Goal: Task Accomplishment & Management: Complete application form

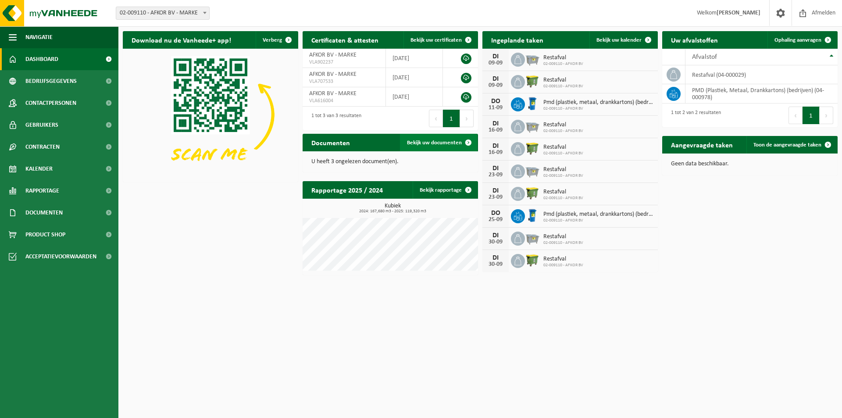
click at [464, 139] on span at bounding box center [469, 143] width 18 height 18
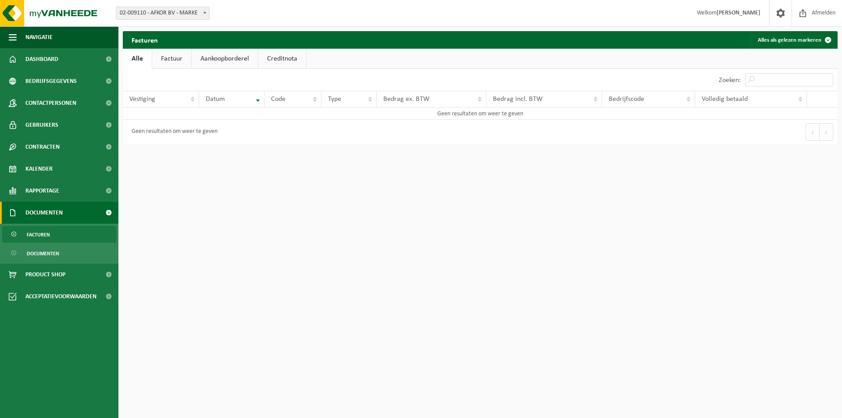
click at [176, 61] on link "Factuur" at bounding box center [171, 59] width 39 height 20
click at [237, 57] on link "Aankoopborderel" at bounding box center [226, 59] width 66 height 20
click at [284, 58] on link "Creditnota" at bounding box center [286, 59] width 48 height 20
click at [129, 55] on link "Alle" at bounding box center [137, 59] width 29 height 20
click at [65, 213] on link "Documenten" at bounding box center [59, 213] width 118 height 22
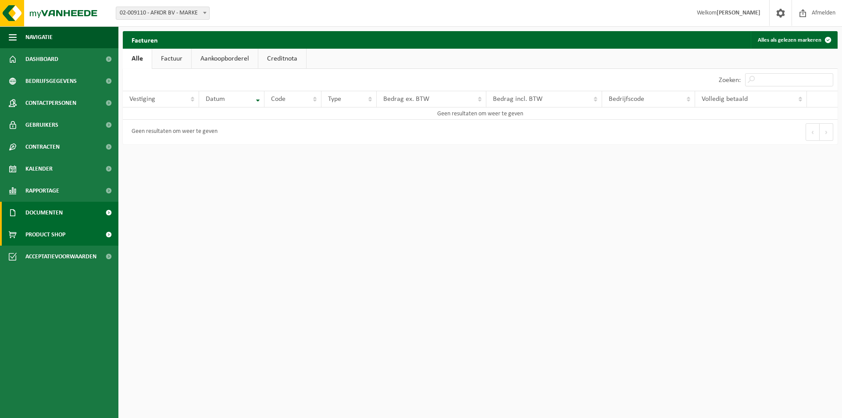
click at [60, 232] on span "Product Shop" at bounding box center [45, 235] width 40 height 22
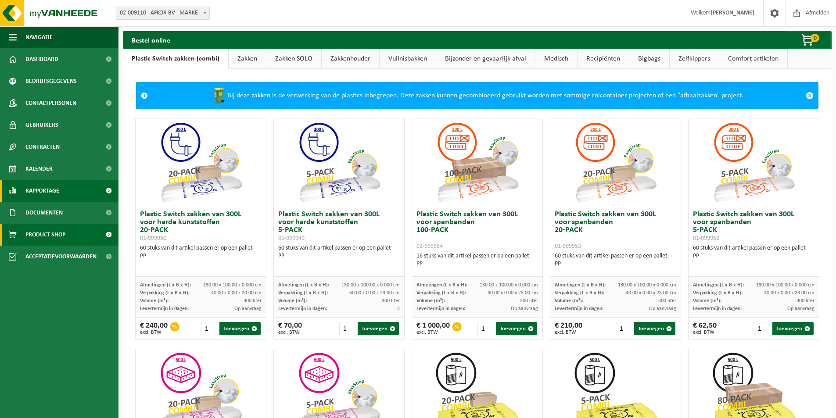
click at [55, 189] on span "Rapportage" at bounding box center [42, 191] width 34 height 22
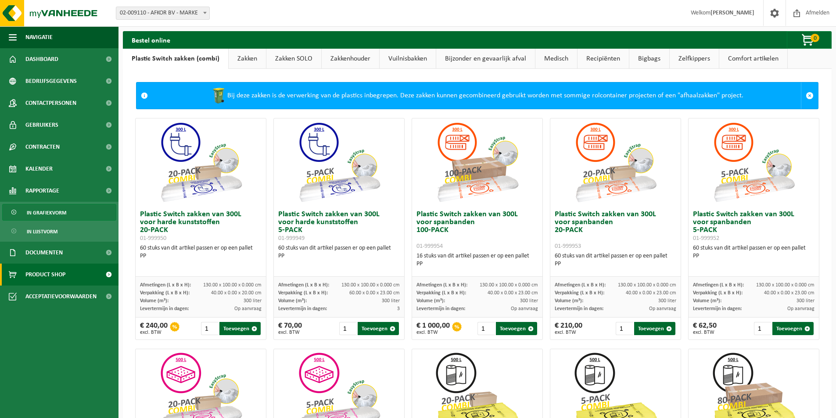
click at [58, 214] on span "In grafiekvorm" at bounding box center [46, 212] width 39 height 17
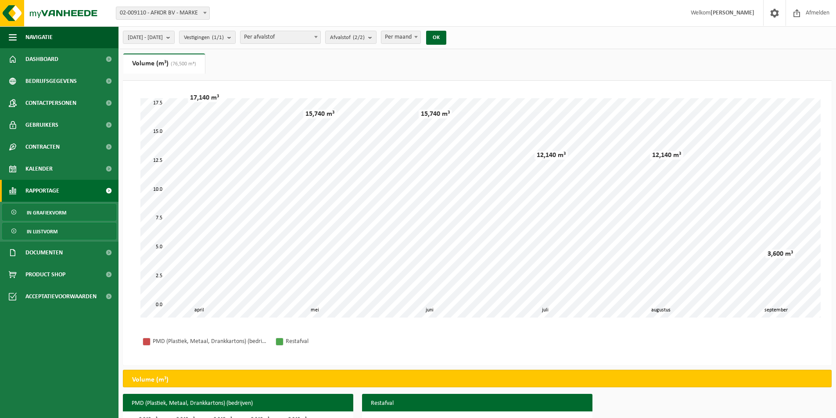
click at [53, 232] on span "In lijstvorm" at bounding box center [42, 231] width 31 height 17
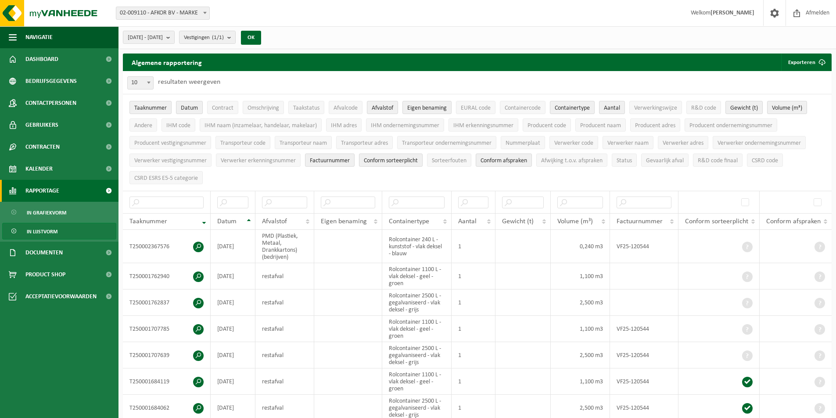
click at [48, 192] on span "Rapportage" at bounding box center [42, 191] width 34 height 22
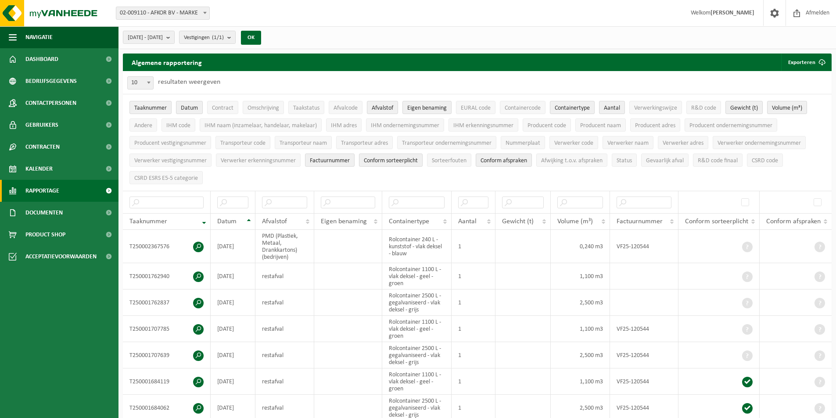
click at [48, 191] on span "Rapportage" at bounding box center [42, 191] width 34 height 22
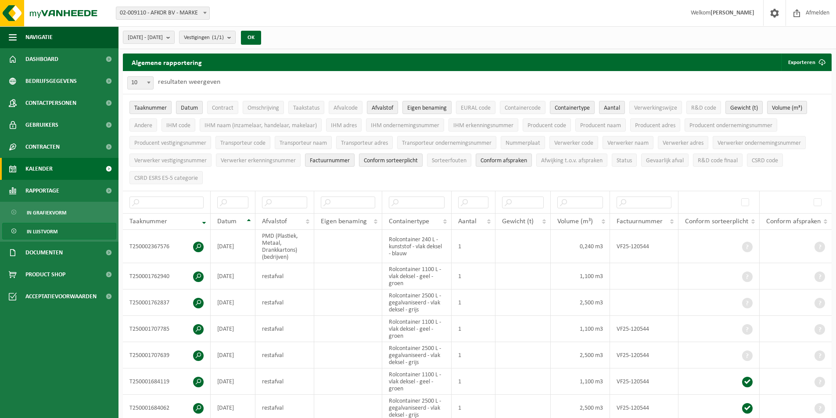
click at [45, 166] on span "Kalender" at bounding box center [38, 169] width 27 height 22
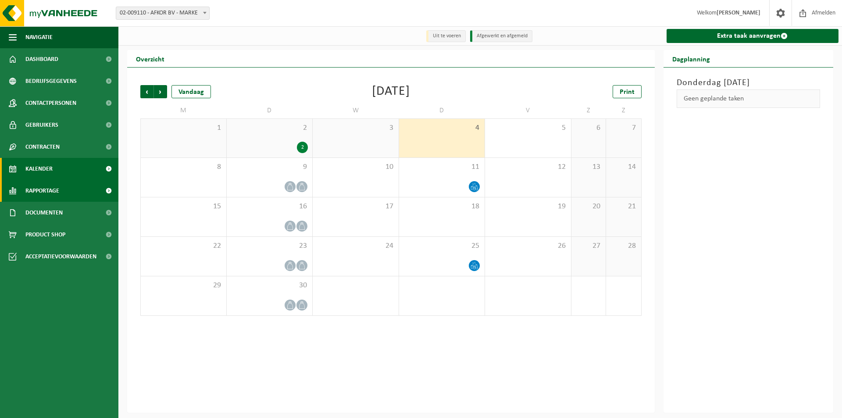
click at [46, 190] on span "Rapportage" at bounding box center [42, 191] width 34 height 22
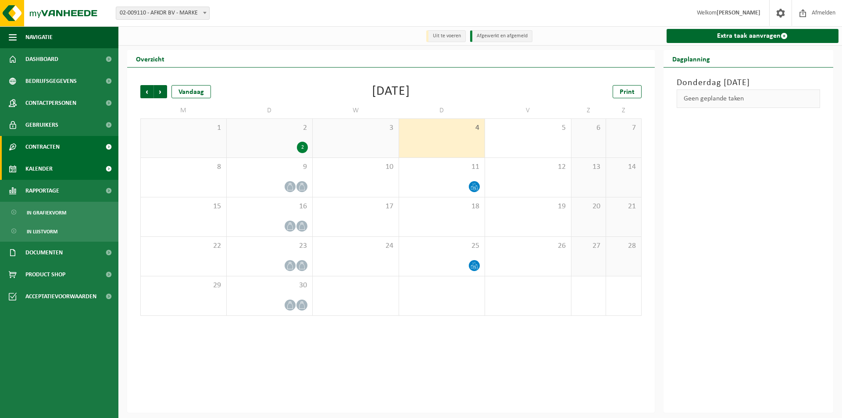
click at [48, 147] on span "Contracten" at bounding box center [42, 147] width 34 height 22
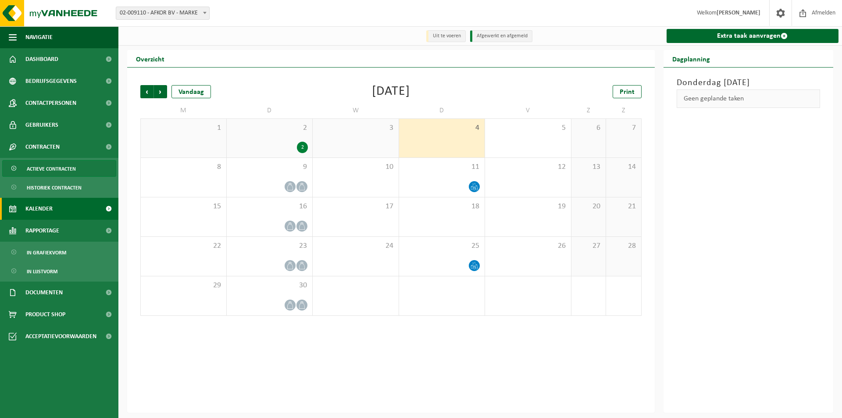
click at [53, 165] on span "Actieve contracten" at bounding box center [51, 169] width 49 height 17
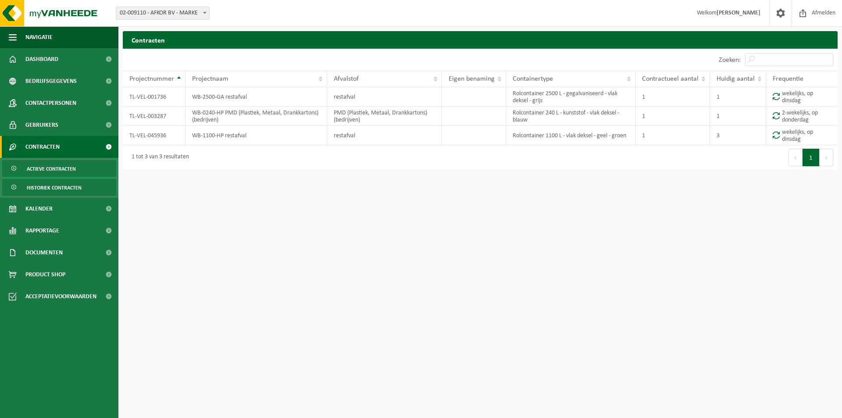
click at [55, 187] on span "Historiek contracten" at bounding box center [54, 187] width 55 height 17
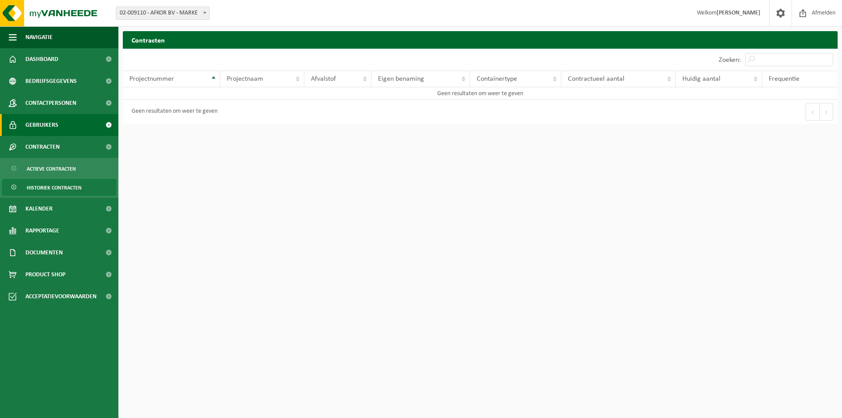
click at [53, 125] on span "Gebruikers" at bounding box center [41, 125] width 33 height 22
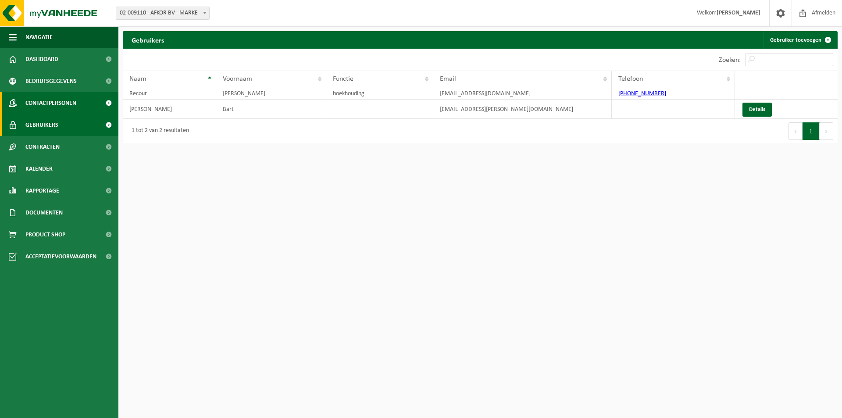
click at [66, 101] on span "Contactpersonen" at bounding box center [50, 103] width 51 height 22
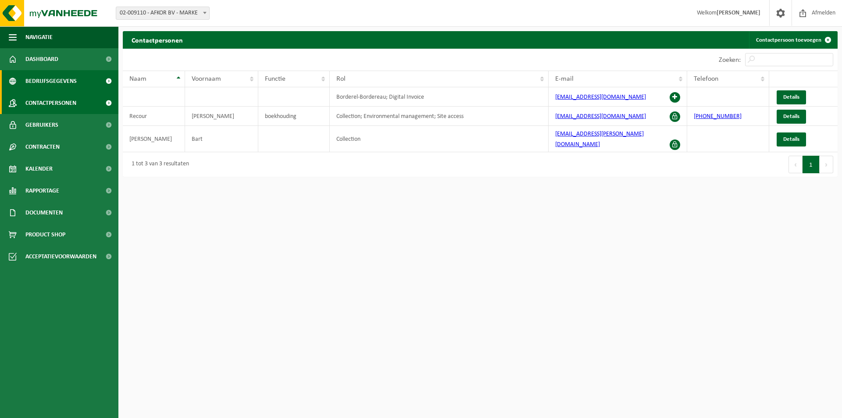
click at [64, 80] on span "Bedrijfsgegevens" at bounding box center [50, 81] width 51 height 22
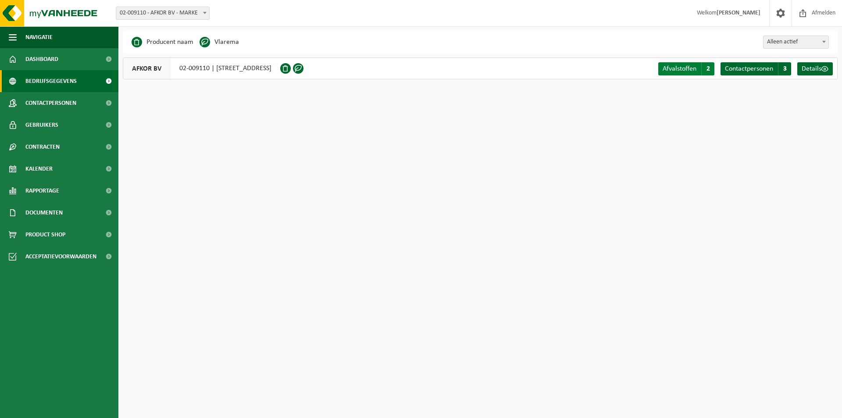
click at [707, 69] on span "2" at bounding box center [707, 68] width 13 height 13
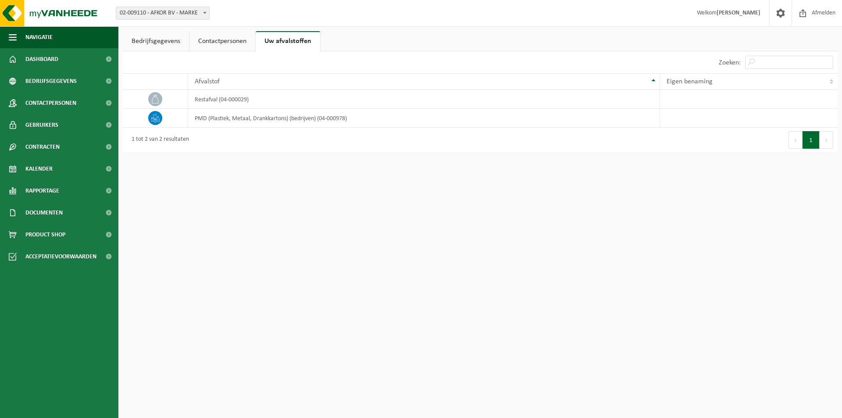
click at [209, 41] on link "Contactpersonen" at bounding box center [223, 41] width 66 height 20
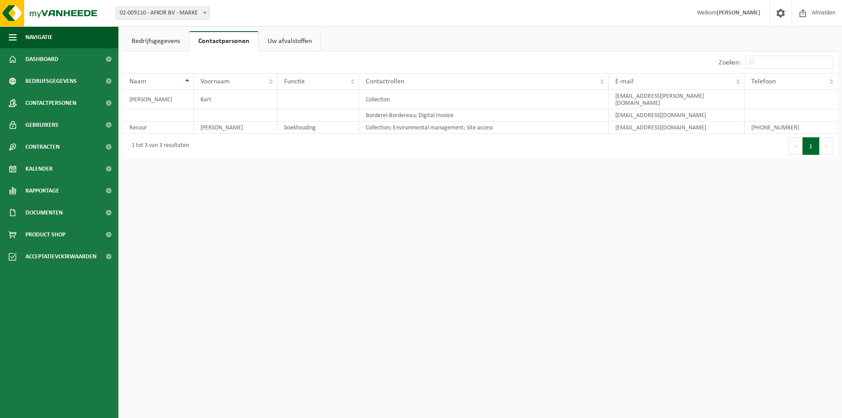
click at [156, 43] on link "Bedrijfsgegevens" at bounding box center [156, 41] width 66 height 20
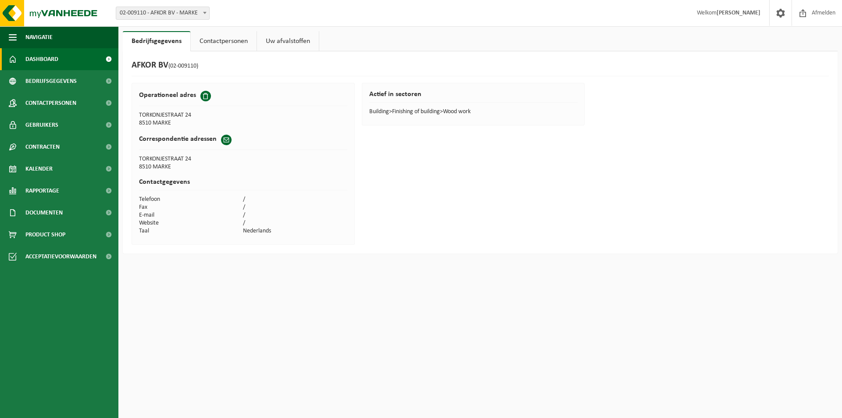
click at [50, 51] on span "Dashboard" at bounding box center [41, 59] width 33 height 22
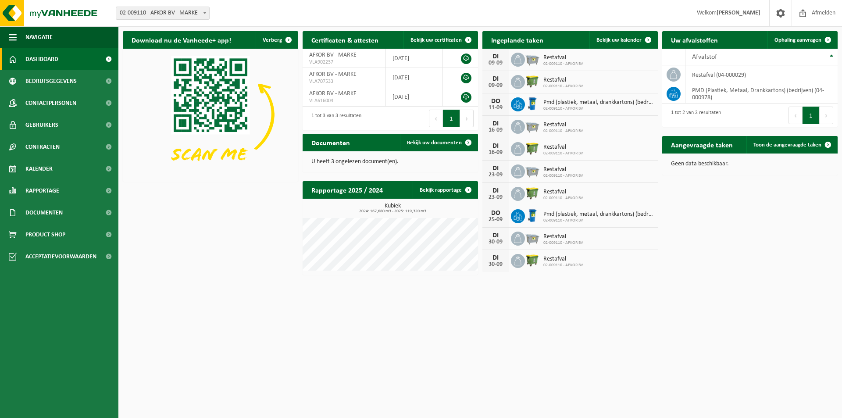
click at [390, 140] on div "Documenten Bekijk uw documenten" at bounding box center [390, 143] width 175 height 18
click at [336, 160] on p "U heeft 3 ongelezen document(en)." at bounding box center [390, 162] width 158 height 6
click at [458, 141] on span "Bekijk uw documenten" at bounding box center [434, 143] width 55 height 6
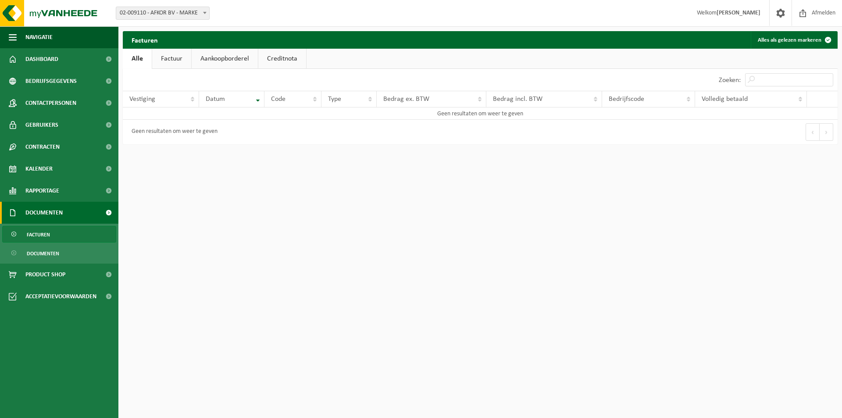
click at [183, 61] on link "Factuur" at bounding box center [171, 59] width 39 height 20
click at [224, 61] on link "Aankoopborderel" at bounding box center [226, 59] width 66 height 20
click at [277, 61] on link "Creditnota" at bounding box center [286, 59] width 48 height 20
click at [136, 59] on link "Alle" at bounding box center [137, 59] width 29 height 20
click at [41, 34] on span "Navigatie" at bounding box center [38, 37] width 27 height 22
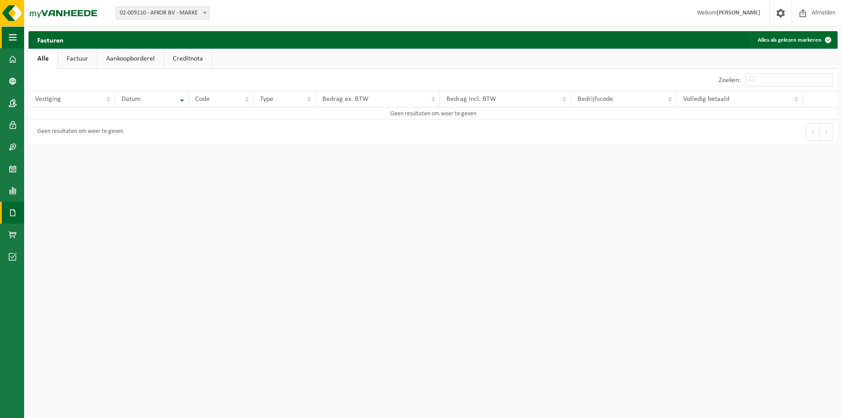
click at [17, 37] on button "Navigatie" at bounding box center [12, 37] width 24 height 22
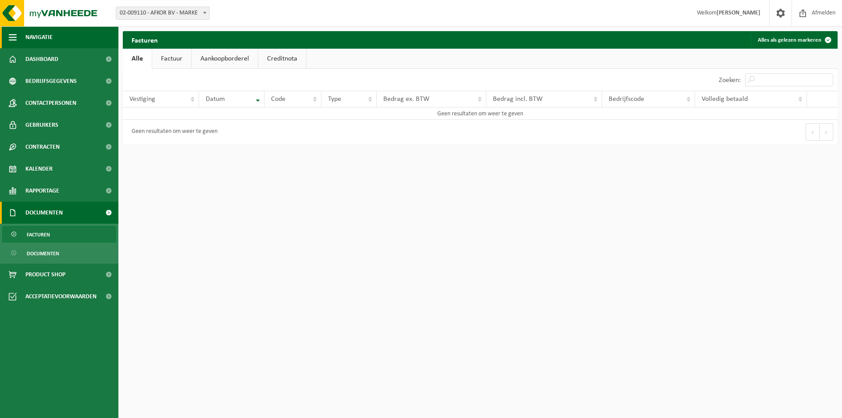
click at [14, 37] on span "button" at bounding box center [13, 37] width 8 height 22
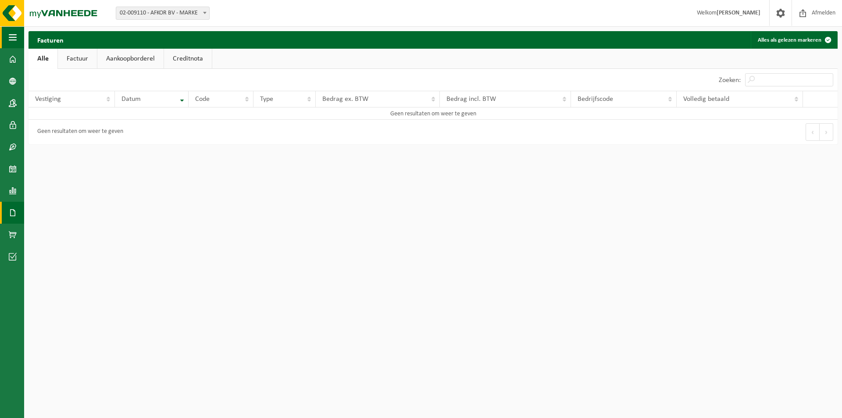
click at [14, 37] on span "button" at bounding box center [13, 37] width 8 height 22
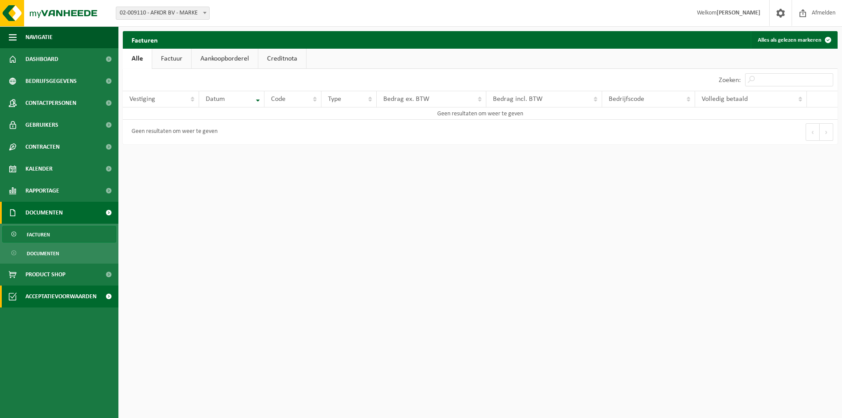
click at [70, 295] on span "Acceptatievoorwaarden" at bounding box center [60, 297] width 71 height 22
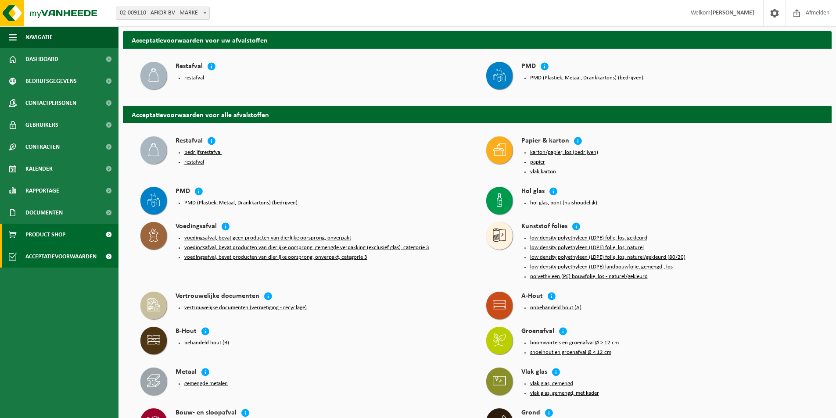
click at [61, 231] on span "Product Shop" at bounding box center [45, 235] width 40 height 22
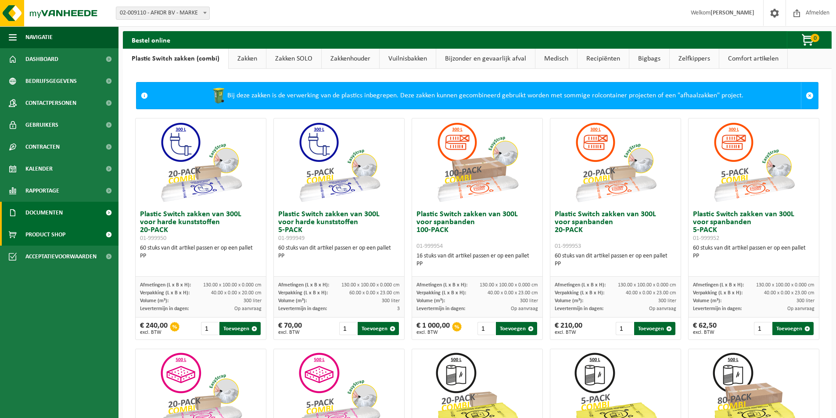
click at [50, 211] on span "Documenten" at bounding box center [43, 213] width 37 height 22
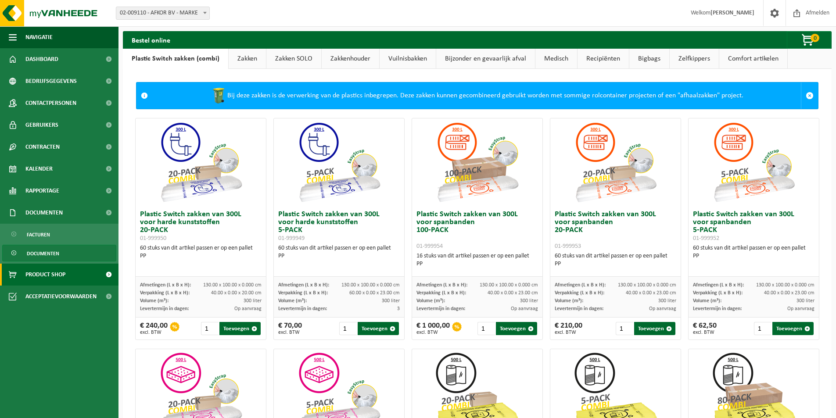
click at [46, 251] on span "Documenten" at bounding box center [43, 253] width 32 height 17
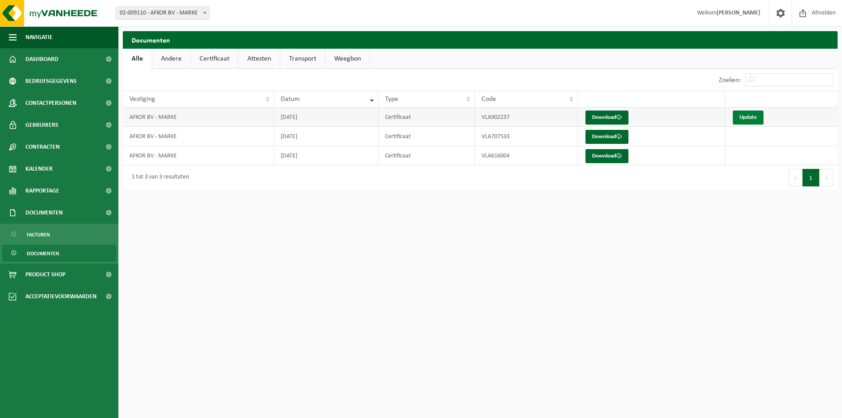
click at [744, 118] on link "Update" at bounding box center [748, 118] width 31 height 14
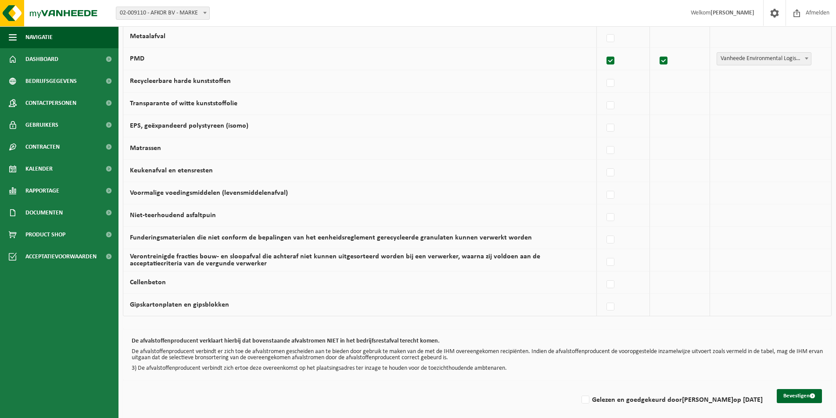
scroll to position [492, 0]
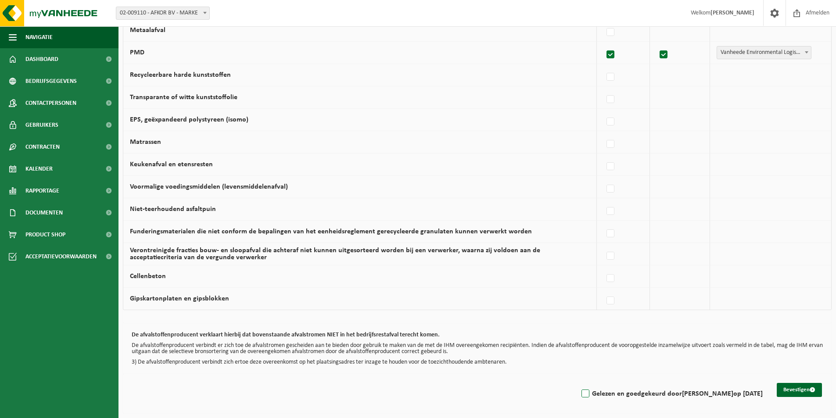
click at [579, 393] on label "Gelezen en goedgekeurd door VANSTEENKISTE ANNE-MIE op 04/09/25" at bounding box center [670, 393] width 183 height 13
click at [578, 383] on input "Gelezen en goedgekeurd door VANSTEENKISTE ANNE-MIE op 04/09/25" at bounding box center [578, 383] width 0 height 0
checkbox input "true"
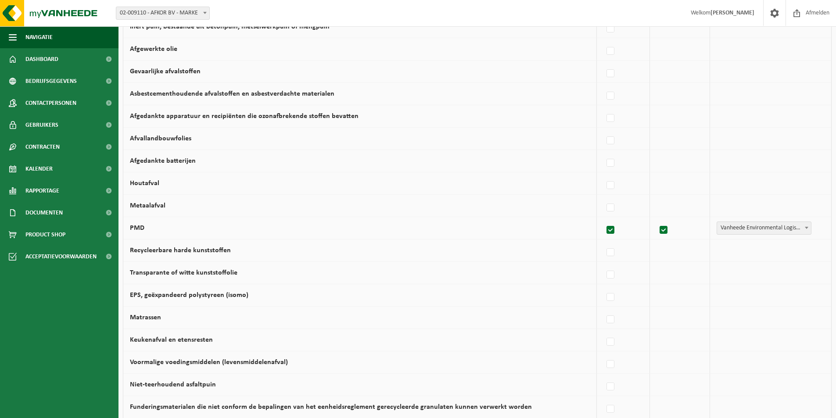
scroll to position [141, 0]
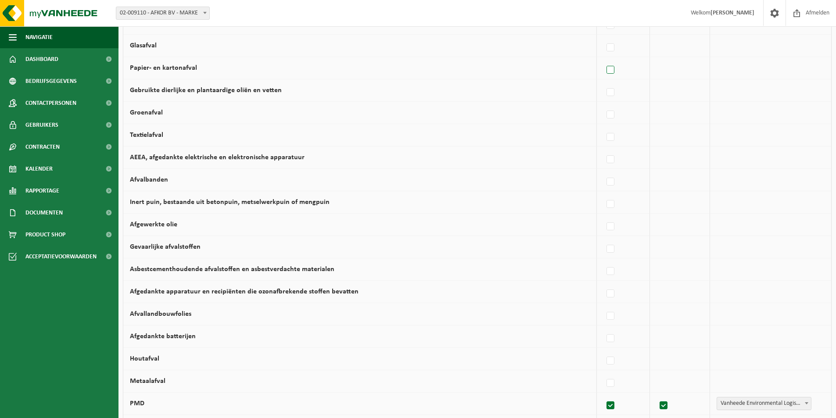
click at [611, 72] on label at bounding box center [610, 70] width 12 height 13
click at [603, 59] on input "Papier- en kartonafval" at bounding box center [603, 59] width 0 height 0
checkbox input "true"
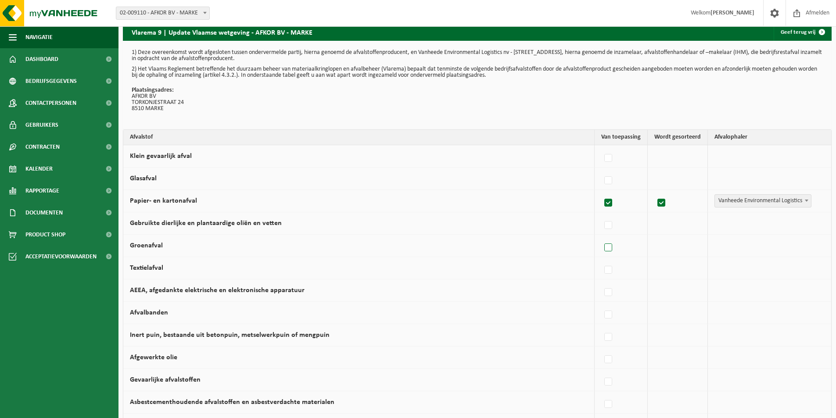
scroll to position [0, 0]
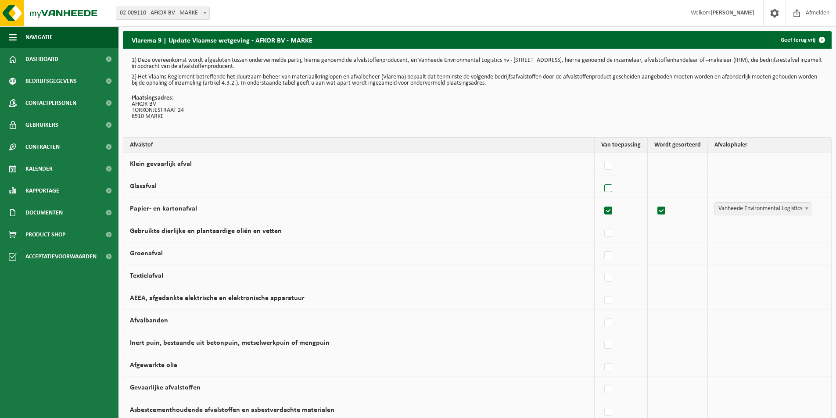
click at [606, 188] on label at bounding box center [608, 188] width 12 height 13
click at [601, 178] on input "Glasafval" at bounding box center [601, 177] width 0 height 0
checkbox input "true"
click at [608, 188] on label at bounding box center [608, 188] width 12 height 13
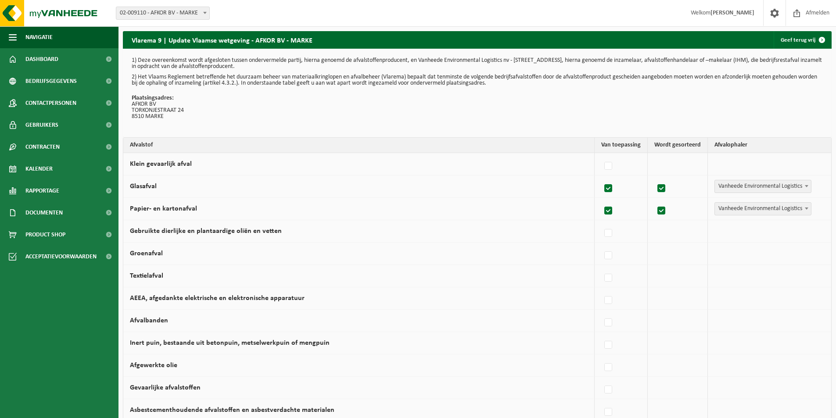
click at [601, 178] on input "Glasafval" at bounding box center [601, 177] width 0 height 0
checkbox input "false"
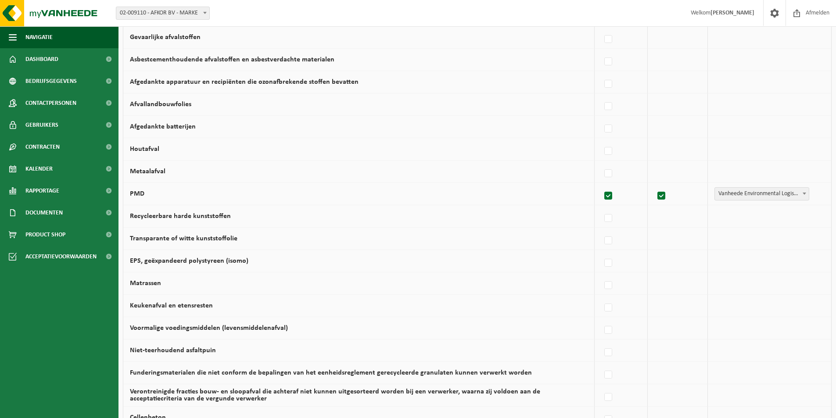
scroll to position [351, 0]
click at [608, 175] on label at bounding box center [608, 173] width 12 height 13
click at [601, 162] on input "Metaalafval" at bounding box center [601, 162] width 0 height 0
checkbox input "true"
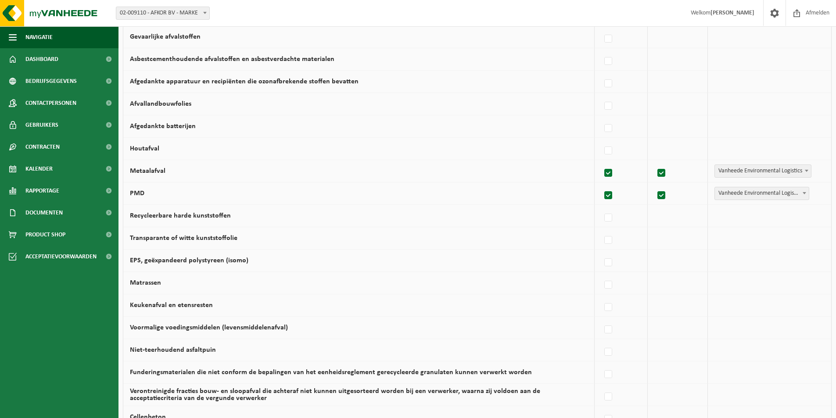
click at [608, 175] on label at bounding box center [608, 173] width 12 height 13
click at [601, 162] on input "Metaalafval" at bounding box center [601, 162] width 0 height 0
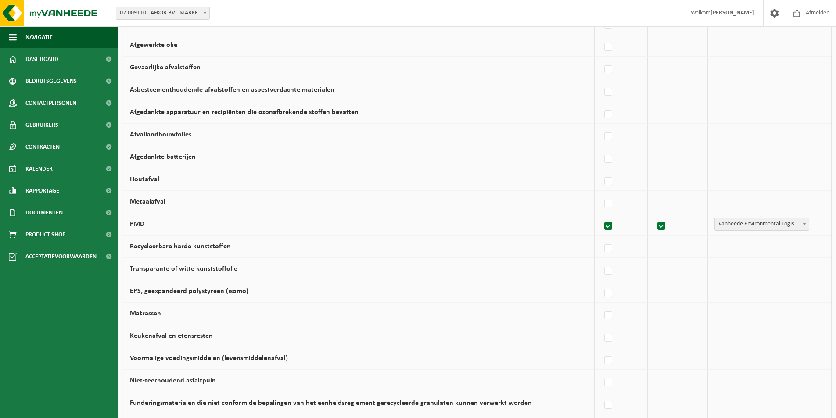
scroll to position [316, 0]
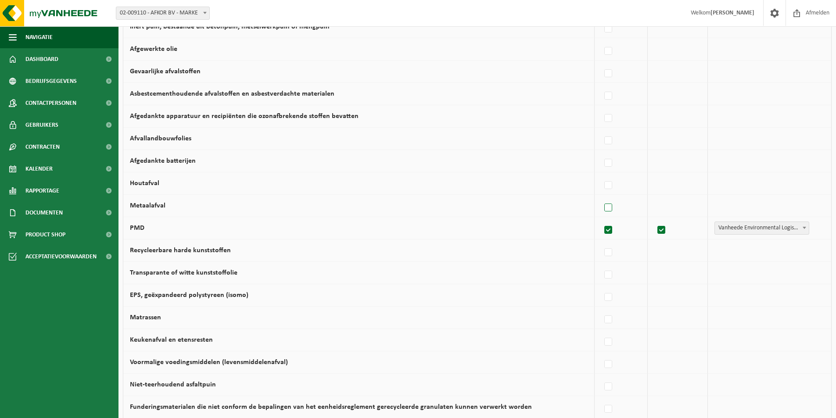
click at [608, 206] on label at bounding box center [608, 207] width 12 height 13
click at [601, 197] on input "Metaalafval" at bounding box center [601, 197] width 0 height 0
checkbox input "true"
click at [807, 204] on span at bounding box center [806, 205] width 9 height 11
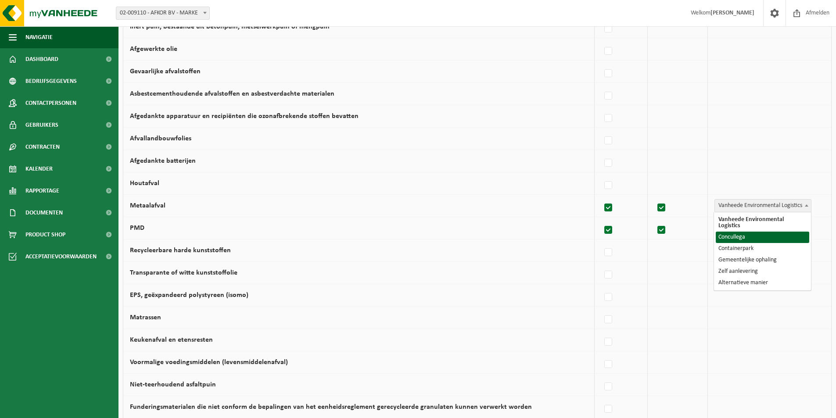
select select "Concullega"
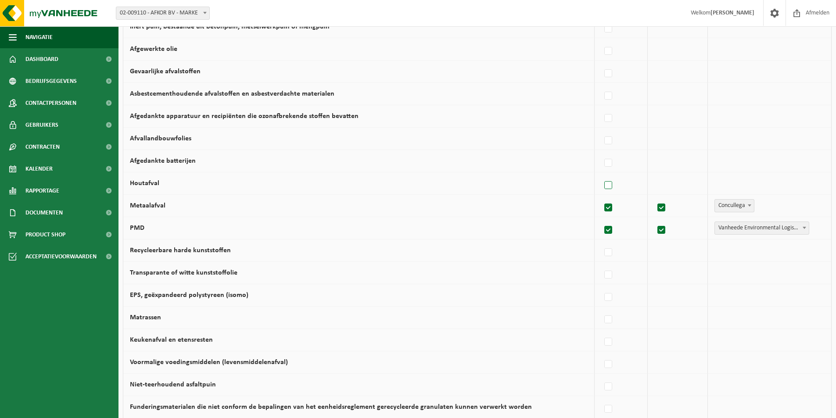
click at [611, 185] on label at bounding box center [608, 185] width 12 height 13
click at [601, 175] on input "Houtafval" at bounding box center [601, 174] width 0 height 0
checkbox input "true"
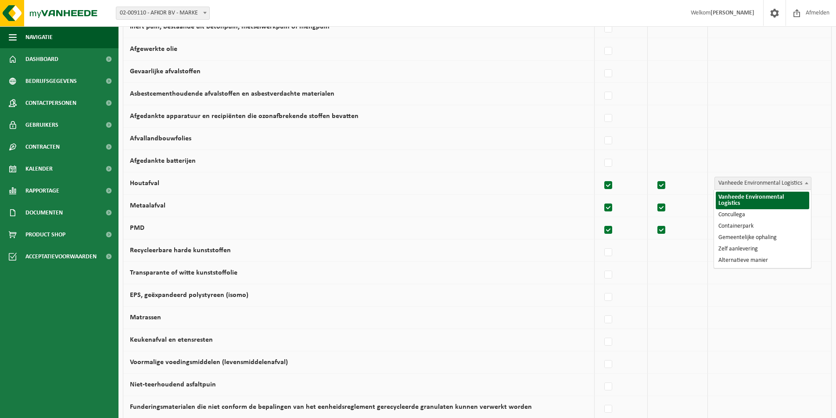
click at [739, 184] on span "Vanheede Environmental Logistics" at bounding box center [763, 183] width 96 height 12
select select "Concullega"
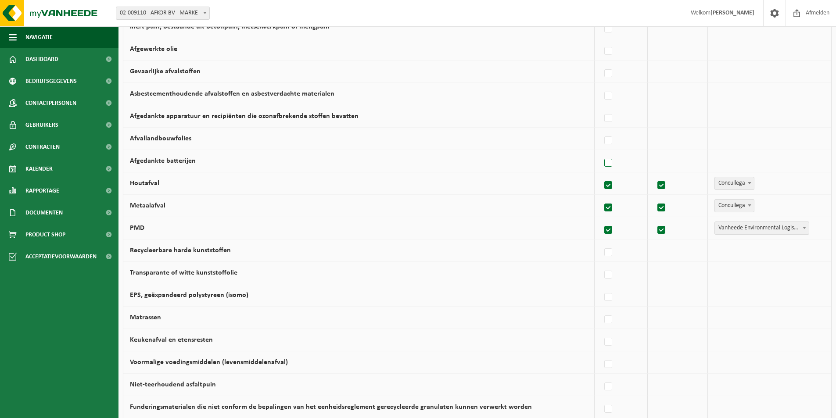
click at [608, 163] on label at bounding box center [608, 163] width 12 height 13
click at [601, 152] on input "Afgedankte batterijen" at bounding box center [601, 152] width 0 height 0
checkbox input "true"
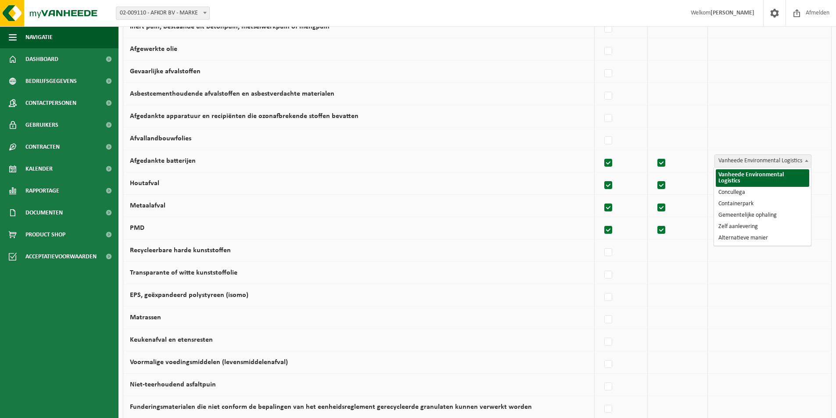
click at [738, 163] on span "Vanheede Environmental Logistics" at bounding box center [763, 161] width 96 height 12
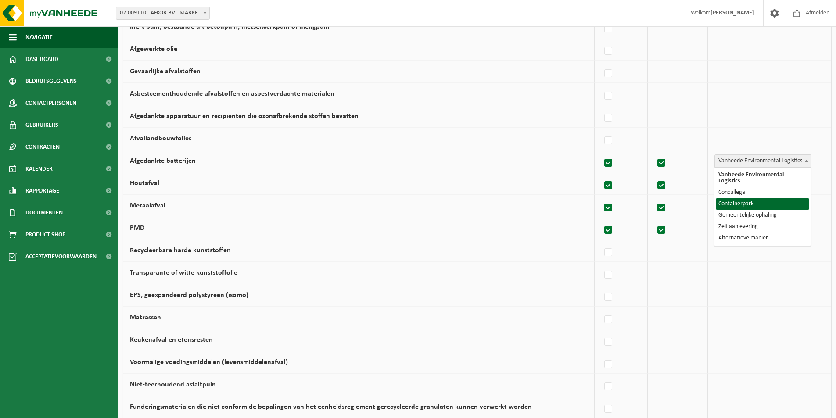
select select "Containerpark"
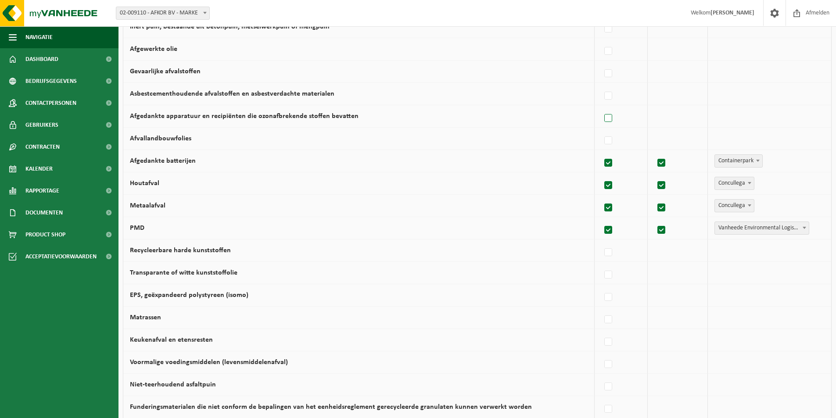
click at [610, 119] on label at bounding box center [608, 118] width 12 height 13
click at [601, 107] on input "Afgedankte apparatuur en recipiënten die ozonafbrekende stoffen bevatten" at bounding box center [601, 107] width 0 height 0
checkbox input "true"
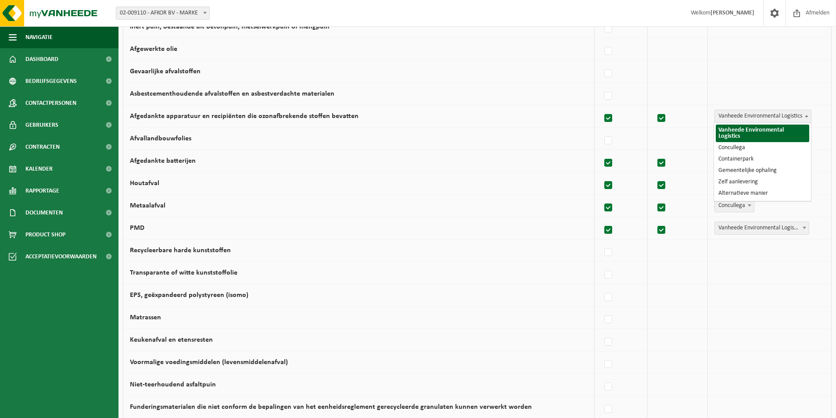
click at [728, 118] on span "Vanheede Environmental Logistics" at bounding box center [763, 116] width 96 height 12
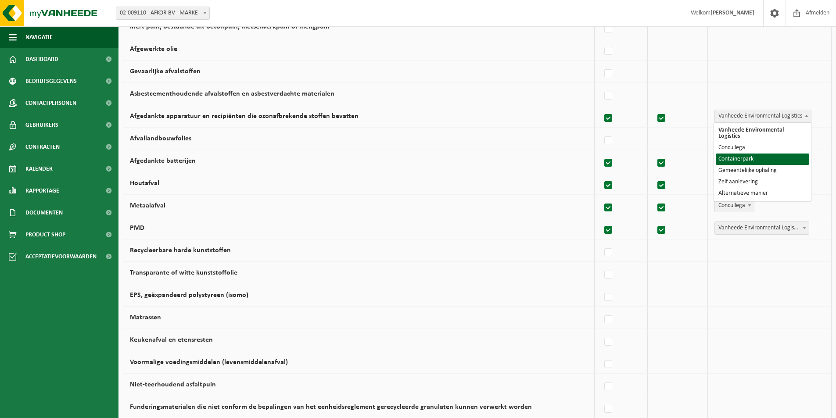
select select "Containerpark"
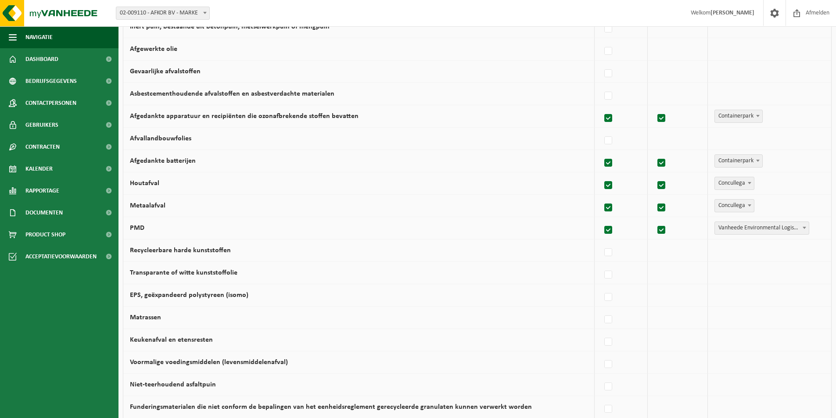
scroll to position [141, 0]
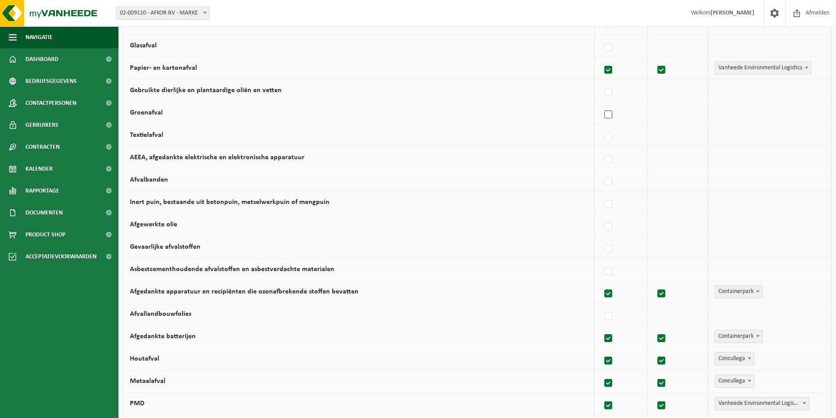
click at [609, 114] on label at bounding box center [608, 114] width 12 height 13
click at [601, 104] on input "Groenafval" at bounding box center [601, 104] width 0 height 0
checkbox input "true"
click at [742, 114] on span "Vanheede Environmental Logistics" at bounding box center [763, 113] width 96 height 12
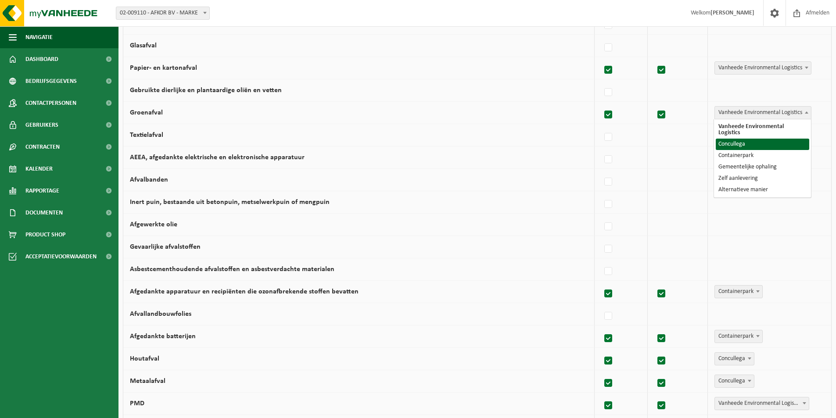
select select "Concullega"
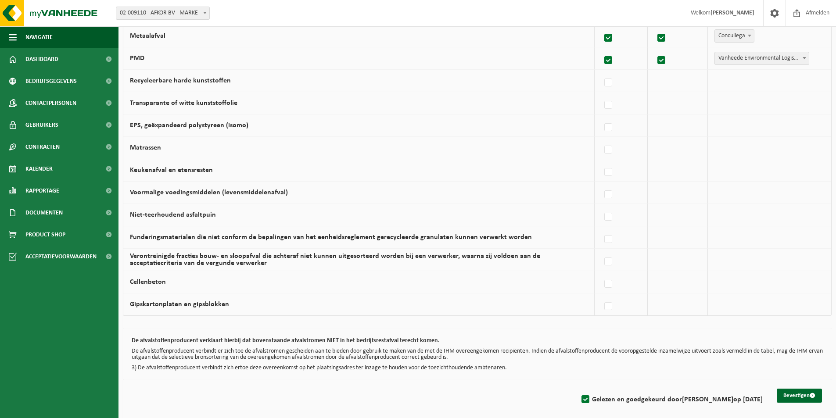
scroll to position [492, 0]
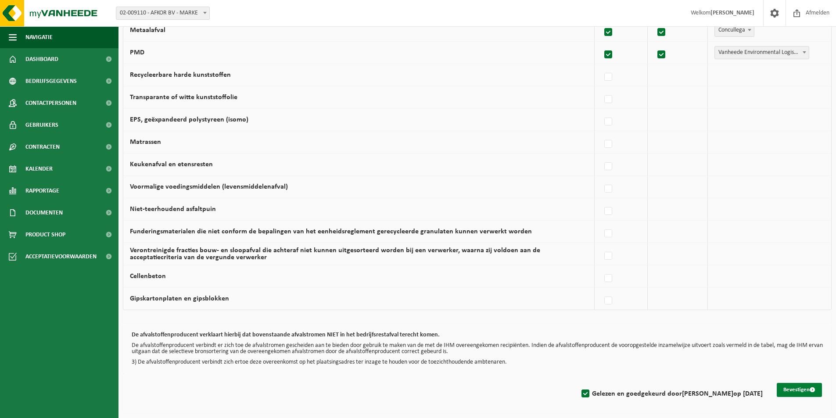
click at [794, 390] on button "Bevestigen" at bounding box center [798, 390] width 45 height 14
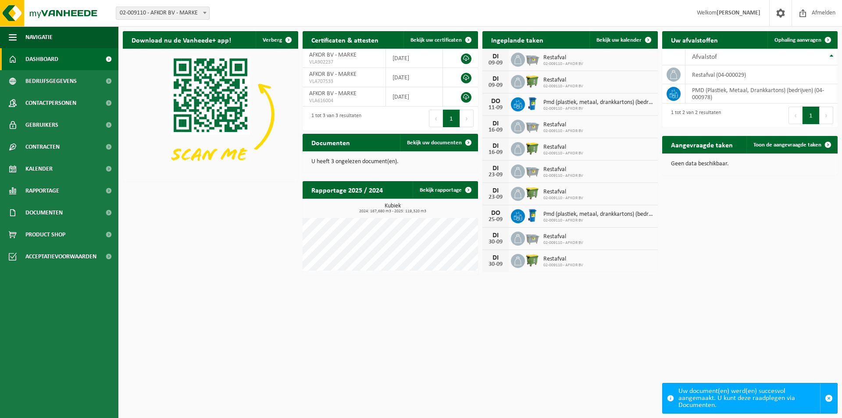
click at [356, 162] on p "U heeft 3 ongelezen document(en)." at bounding box center [390, 162] width 158 height 6
click at [349, 143] on h2 "Documenten" at bounding box center [331, 142] width 56 height 17
click at [335, 167] on div "U heeft 3 ongelezen document(en)." at bounding box center [390, 161] width 175 height 21
click at [338, 161] on p "U heeft 3 ongelezen document(en)." at bounding box center [390, 162] width 158 height 6
click at [422, 147] on link "Bekijk uw documenten" at bounding box center [438, 143] width 77 height 18
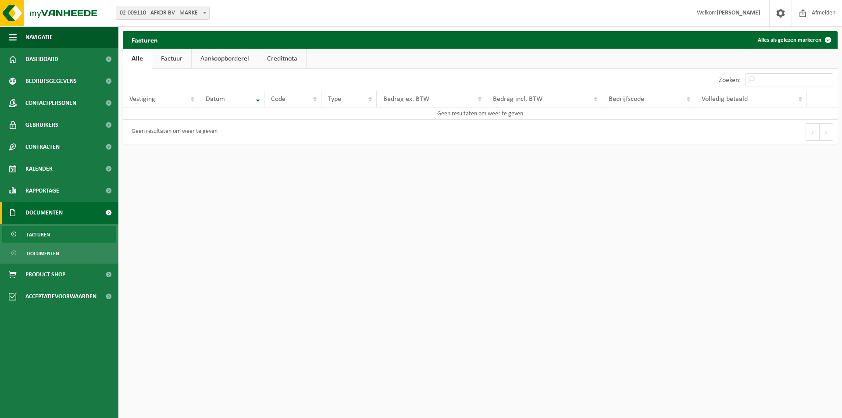
click at [173, 65] on link "Factuur" at bounding box center [171, 59] width 39 height 20
click at [214, 65] on link "Aankoopborderel" at bounding box center [226, 59] width 66 height 20
click at [272, 62] on link "Creditnota" at bounding box center [286, 59] width 48 height 20
click at [132, 59] on link "Alle" at bounding box center [137, 59] width 29 height 20
click at [52, 253] on span "Documenten" at bounding box center [43, 253] width 32 height 17
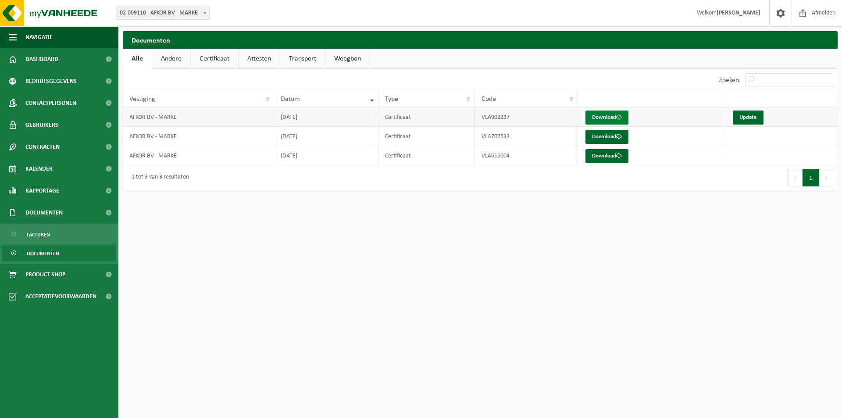
click at [620, 115] on span at bounding box center [619, 117] width 6 height 6
click at [545, 242] on html "Vestiging: 02-009110 - AFKOR BV - MARKE 02-009110 - AFKOR BV - MARKE Welkom [PE…" at bounding box center [421, 209] width 842 height 418
click at [47, 61] on span "Dashboard" at bounding box center [41, 59] width 33 height 22
